Goal: Task Accomplishment & Management: Manage account settings

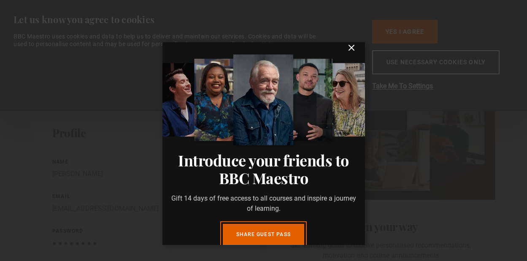
scroll to position [8, 0]
click at [351, 48] on icon "submit" at bounding box center [351, 47] width 5 height 5
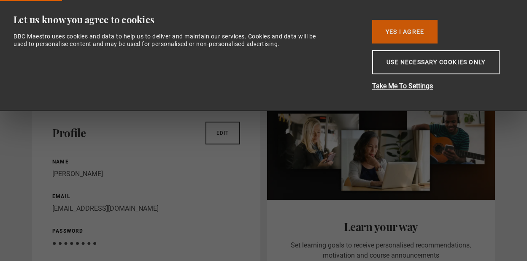
click at [388, 30] on button "Yes I Agree" at bounding box center [404, 32] width 65 height 24
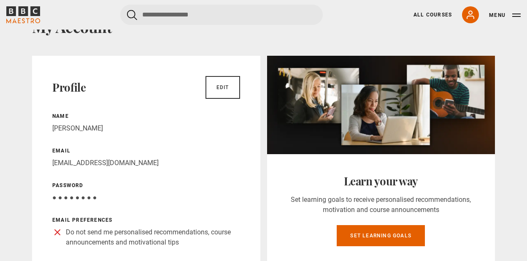
scroll to position [15, 0]
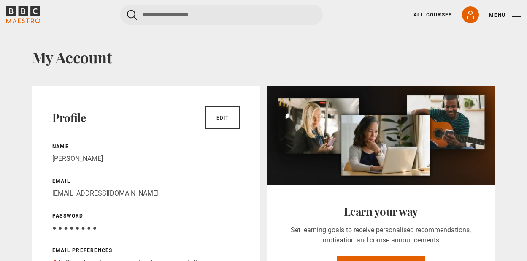
click at [16, 17] on icon "BBC Maestro" at bounding box center [23, 14] width 34 height 17
click at [424, 19] on div "All Courses My Account Search Menu" at bounding box center [461, 14] width 117 height 17
click at [423, 19] on div "All Courses My Account Search Menu" at bounding box center [461, 14] width 117 height 17
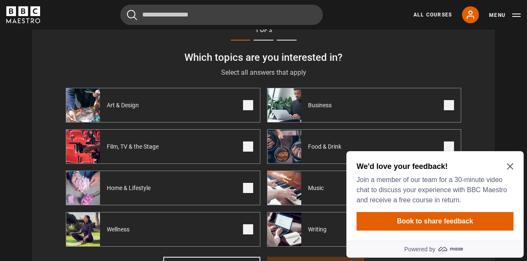
scroll to position [242, 0]
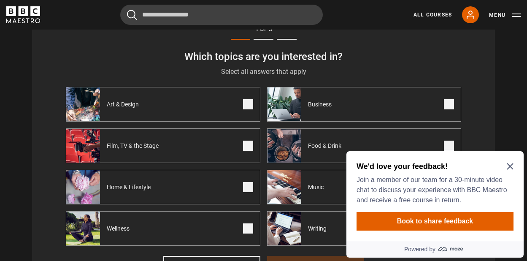
click at [509, 165] on icon "Close Maze Prompt" at bounding box center [510, 166] width 6 height 6
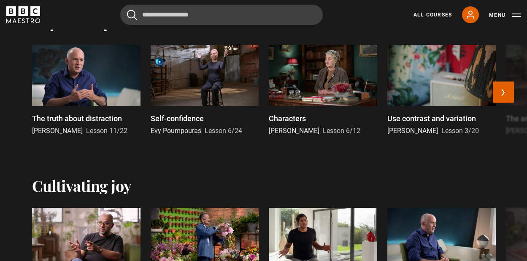
scroll to position [718, 0]
click at [506, 92] on button "Next" at bounding box center [503, 91] width 21 height 21
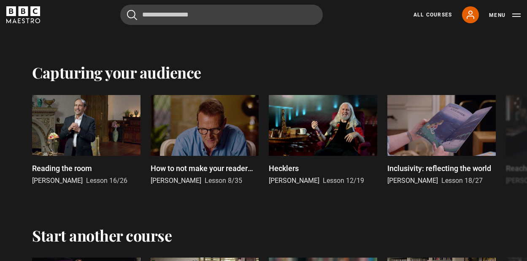
scroll to position [1463, 0]
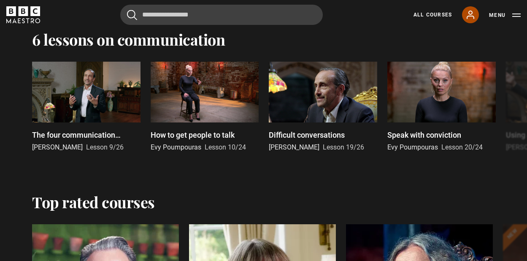
click at [469, 20] on link "My Account" at bounding box center [470, 14] width 17 height 17
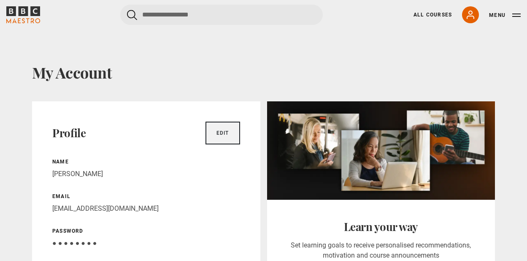
click at [229, 130] on link "Edit" at bounding box center [222, 132] width 35 height 23
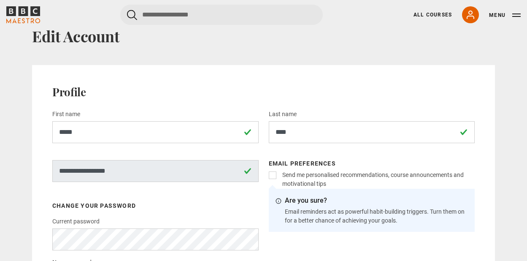
scroll to position [38, 0]
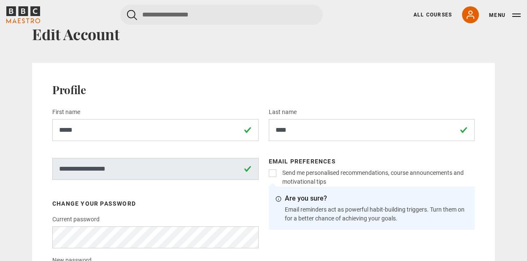
click at [514, 11] on button "Menu" at bounding box center [505, 15] width 32 height 8
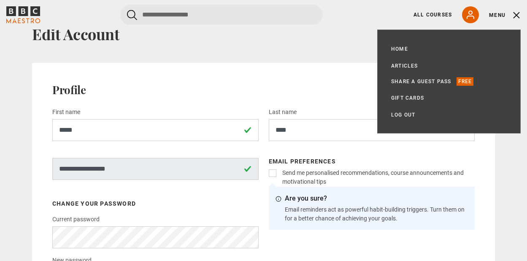
click at [498, 12] on button "Menu" at bounding box center [505, 15] width 32 height 8
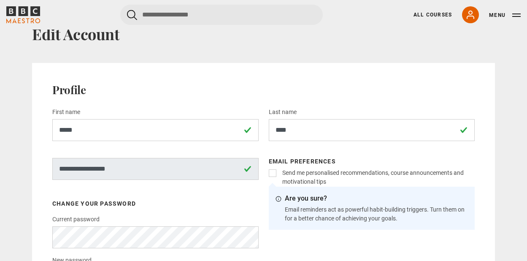
click at [497, 15] on button "Menu" at bounding box center [505, 15] width 32 height 8
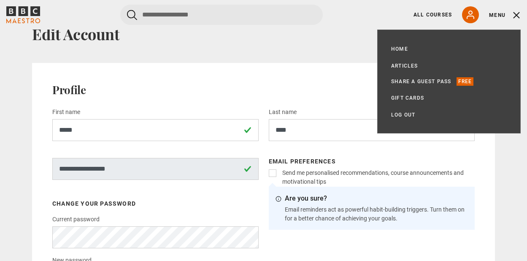
click at [497, 15] on button "Menu" at bounding box center [505, 15] width 32 height 8
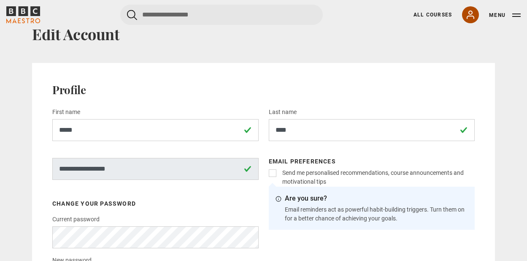
click at [469, 11] on icon at bounding box center [470, 15] width 7 height 8
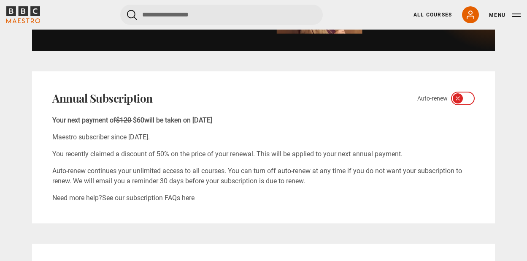
scroll to position [450, 0]
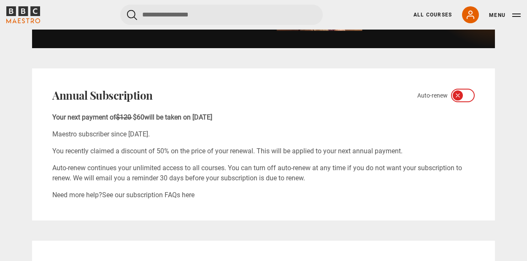
click at [459, 94] on icon at bounding box center [457, 95] width 7 height 7
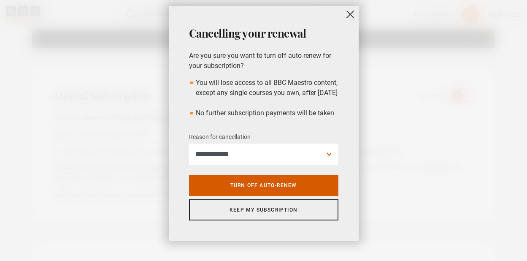
scroll to position [24, 0]
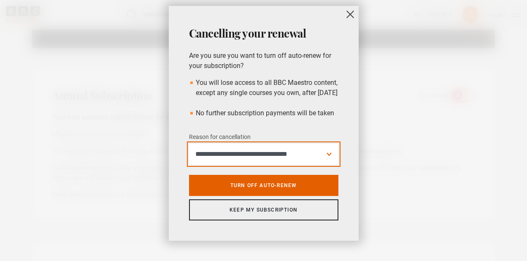
select select "*********"
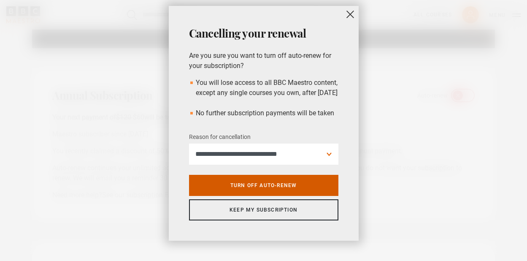
click at [303, 186] on link "Turn off auto-renew" at bounding box center [263, 185] width 149 height 21
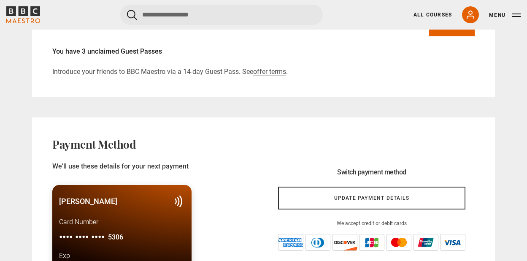
scroll to position [742, 0]
